Goal: Information Seeking & Learning: Learn about a topic

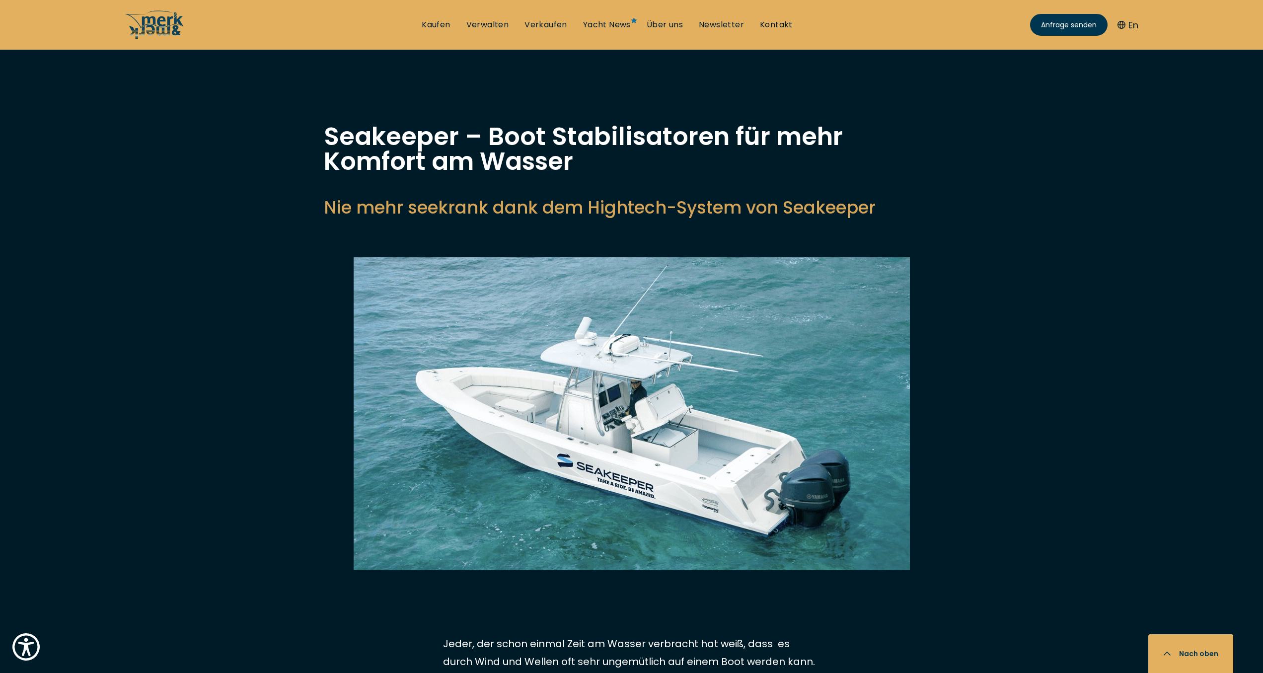
scroll to position [2324, 0]
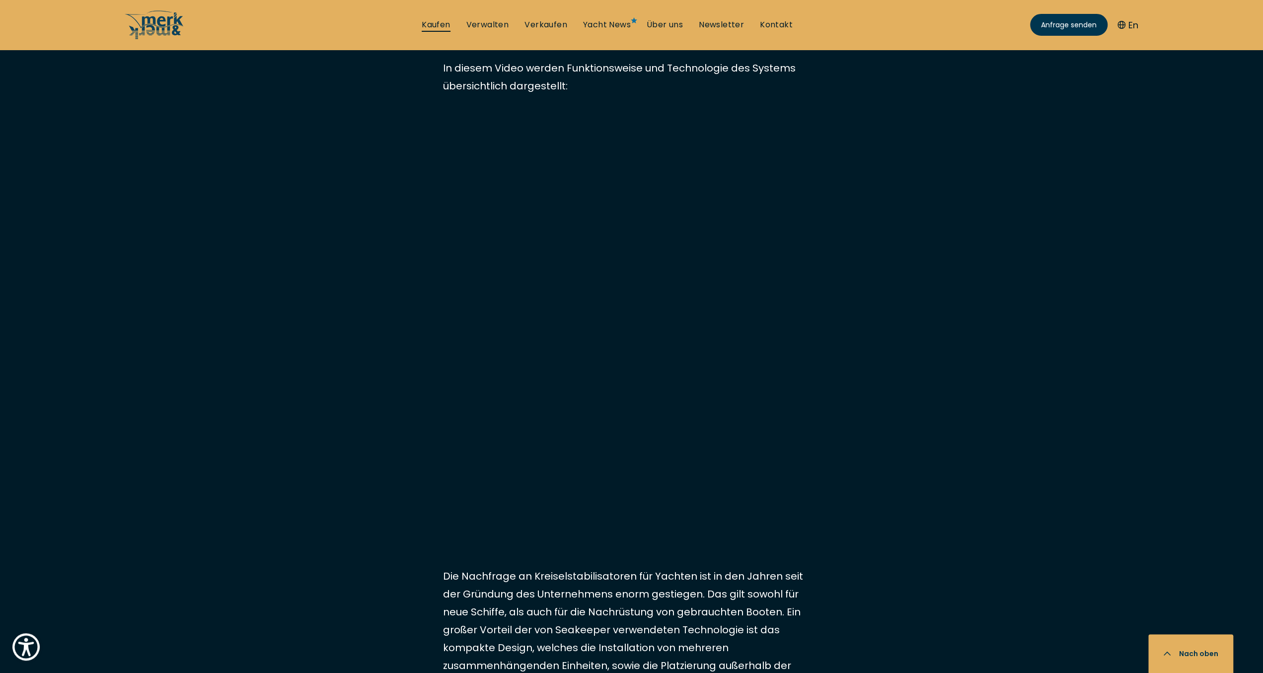
click at [438, 25] on link "Kaufen" at bounding box center [436, 24] width 28 height 11
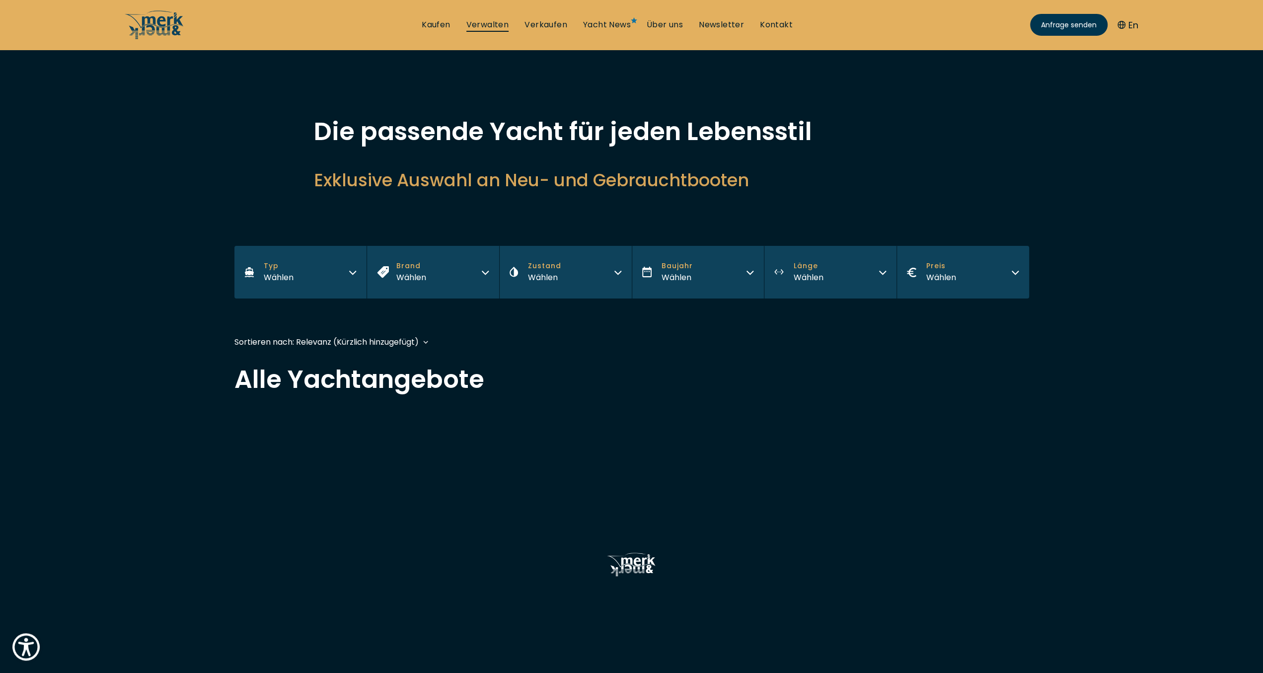
click at [486, 27] on link "Verwalten" at bounding box center [487, 24] width 43 height 11
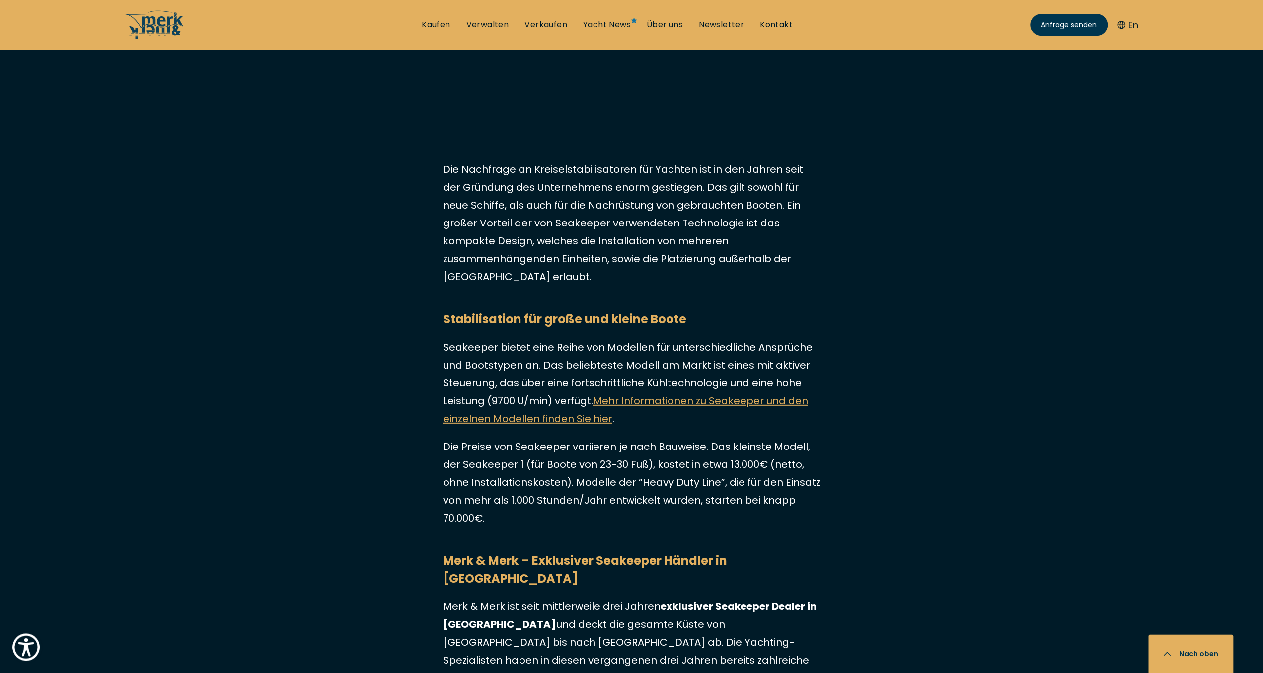
scroll to position [2841, 0]
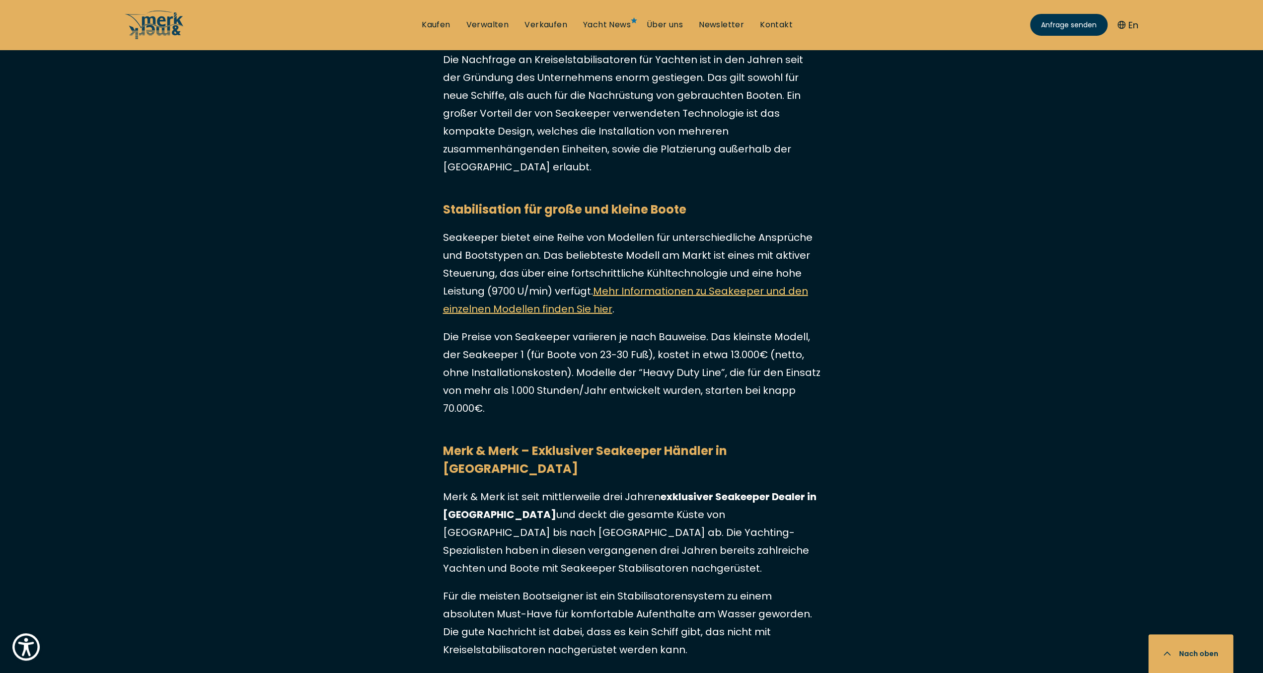
click at [704, 284] on link "Mehr Informationen zu Seakeeper und den einzelnen Modellen finden Sie hier" at bounding box center [625, 300] width 365 height 32
